Goal: Information Seeking & Learning: Learn about a topic

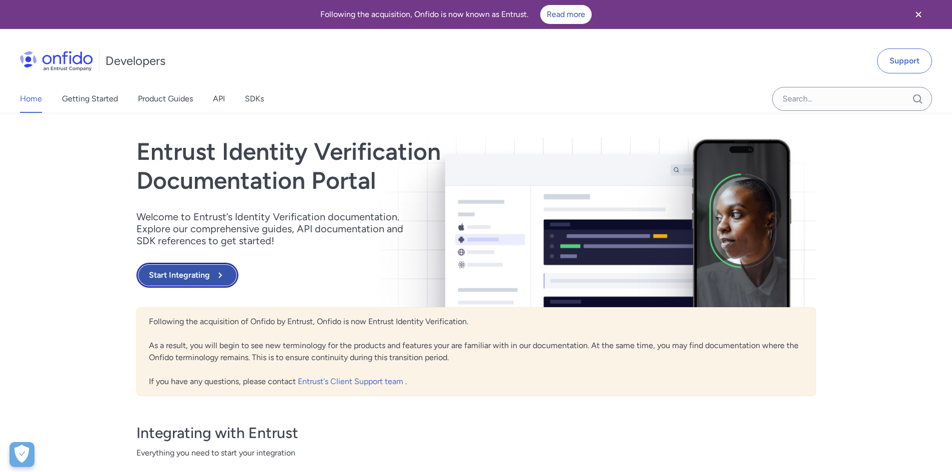
click at [202, 267] on button "Start Integrating" at bounding box center [187, 275] width 102 height 25
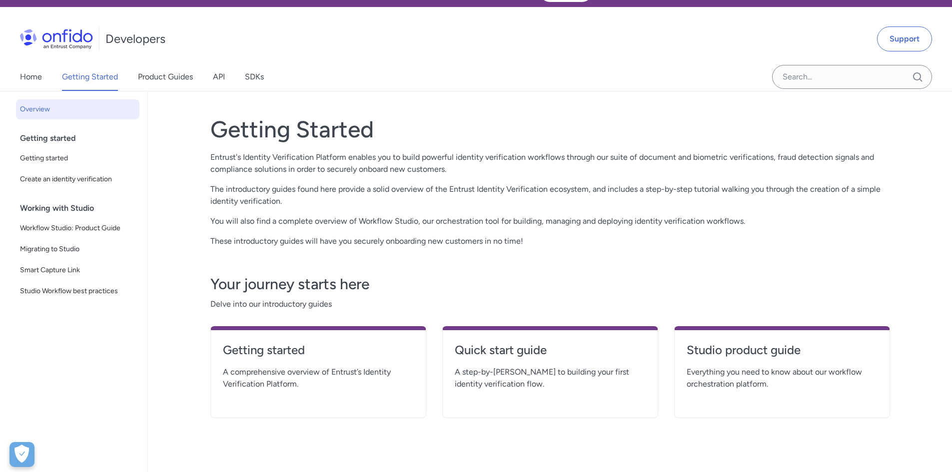
scroll to position [33, 0]
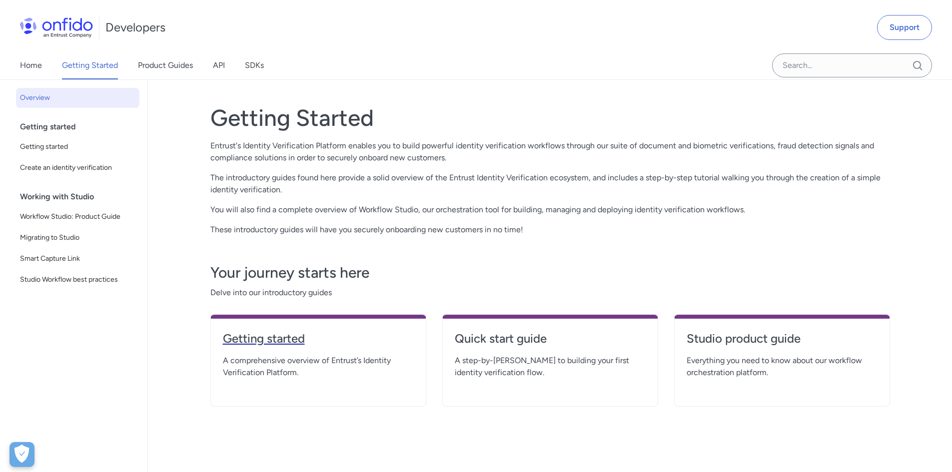
click at [283, 340] on h4 "Getting started" at bounding box center [318, 339] width 191 height 16
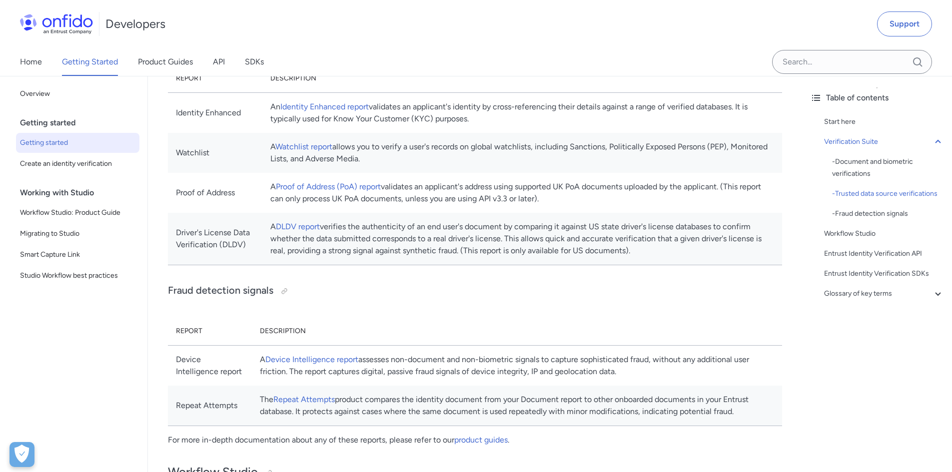
scroll to position [700, 0]
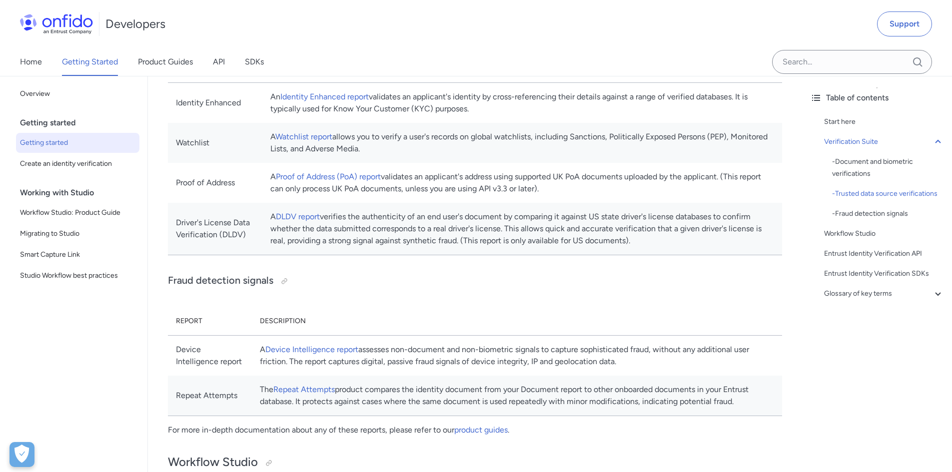
click at [367, 43] on div "Developers Support" at bounding box center [476, 24] width 952 height 48
